Goal: Find specific page/section: Find specific page/section

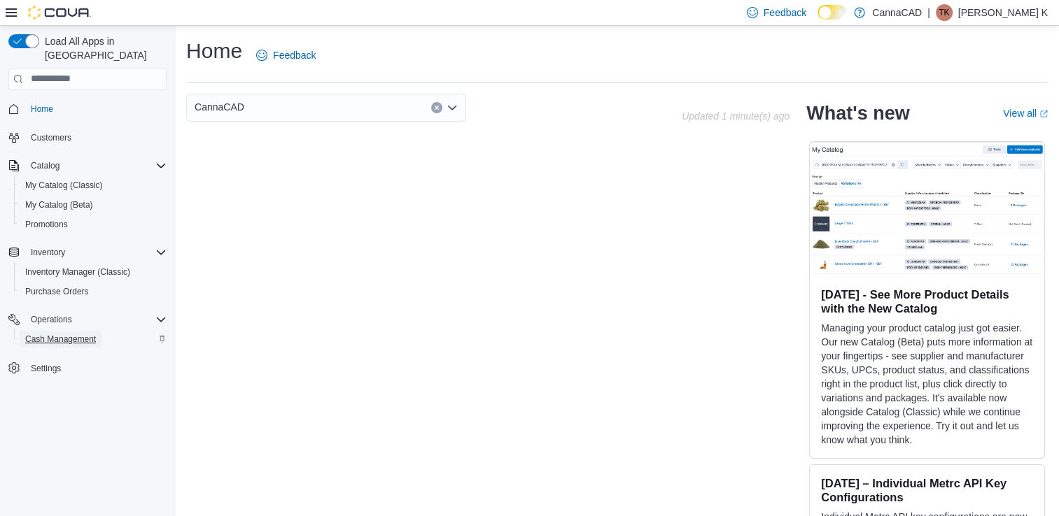
click at [45, 334] on span "Cash Management" at bounding box center [60, 339] width 71 height 11
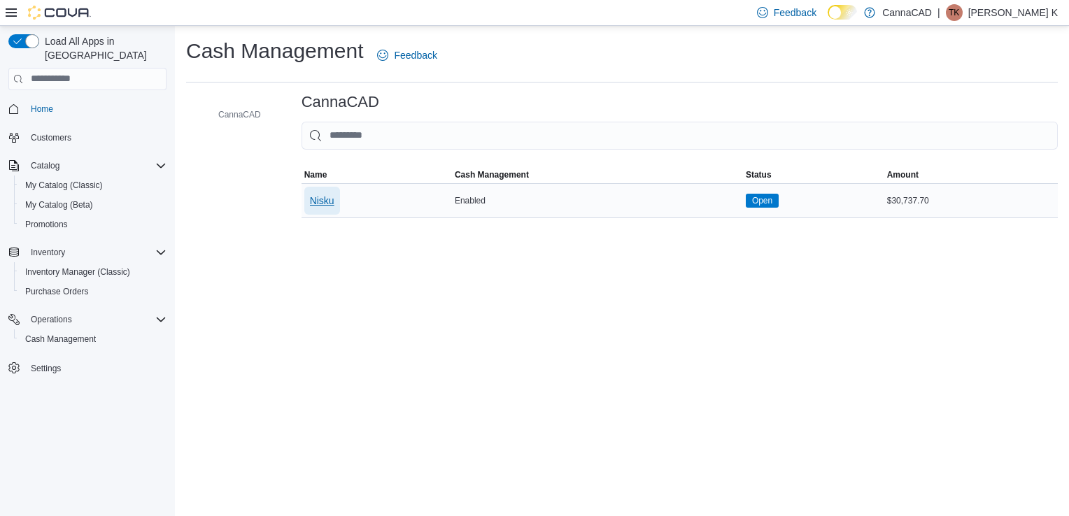
click at [322, 202] on span "Nisku" at bounding box center [322, 201] width 24 height 14
